Goal: Check status: Check status

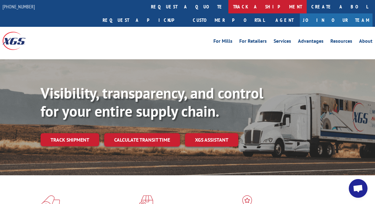
click at [228, 8] on link "track a shipment" at bounding box center [267, 6] width 78 height 13
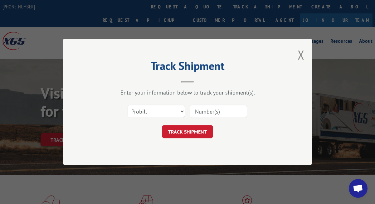
click at [207, 111] on input at bounding box center [218, 111] width 57 height 13
type input "17555327"
click at [200, 129] on button "TRACK SHIPMENT" at bounding box center [187, 131] width 51 height 13
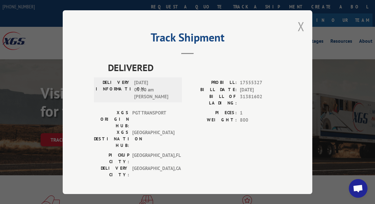
click at [300, 22] on button "Close modal" at bounding box center [300, 26] width 7 height 17
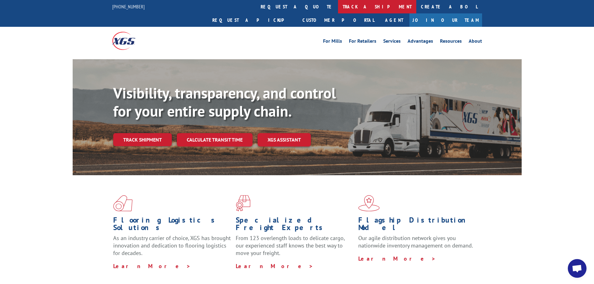
click at [338, 7] on link "track a shipment" at bounding box center [377, 6] width 78 height 13
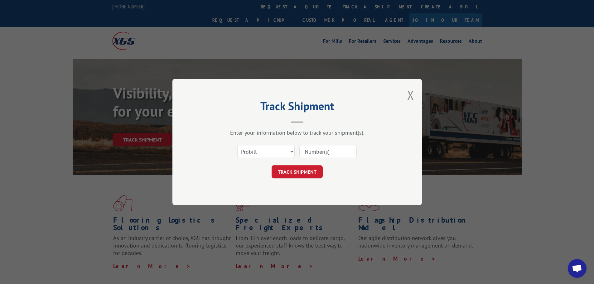
click at [328, 155] on input at bounding box center [327, 151] width 57 height 13
type input "17555327"
click at [314, 172] on button "TRACK SHIPMENT" at bounding box center [297, 171] width 51 height 13
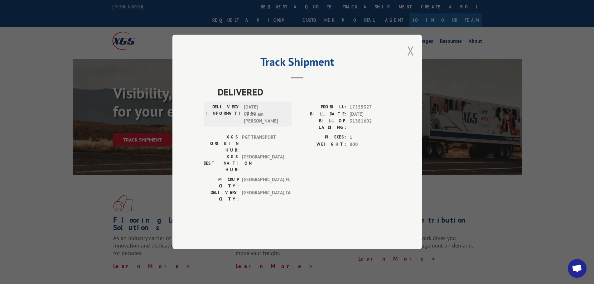
click at [374, 59] on button "Close modal" at bounding box center [410, 50] width 7 height 17
